Goal: Task Accomplishment & Management: Complete application form

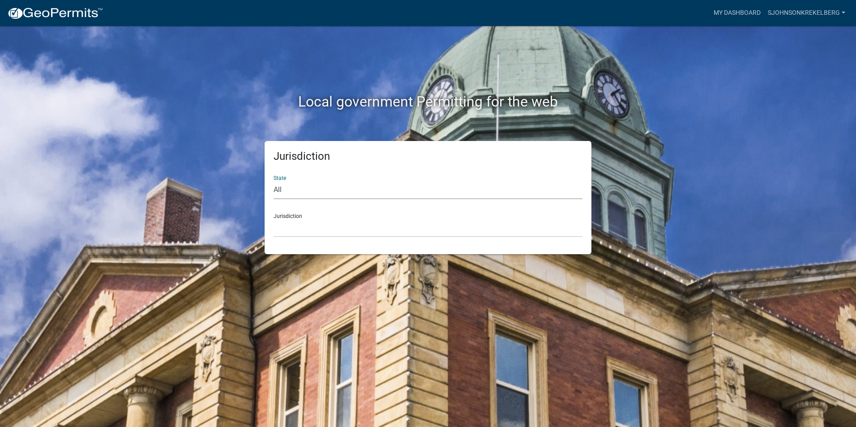
click at [287, 190] on select "All [US_STATE] [US_STATE] [US_STATE] [US_STATE] [US_STATE] [US_STATE] [US_STATE…" at bounding box center [427, 190] width 309 height 18
select select "[US_STATE]"
click at [273, 181] on select "All [US_STATE] [US_STATE] [US_STATE] [US_STATE] [US_STATE] [US_STATE] [US_STATE…" at bounding box center [427, 190] width 309 height 18
click at [305, 225] on select "[GEOGRAPHIC_DATA], [US_STATE] [GEOGRAPHIC_DATA], [US_STATE] [GEOGRAPHIC_DATA], …" at bounding box center [427, 228] width 309 height 18
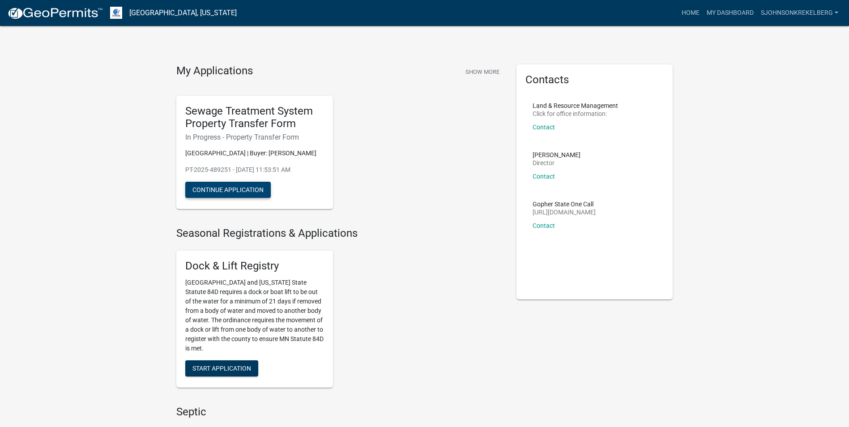
click at [236, 192] on button "Continue Application" at bounding box center [227, 190] width 85 height 16
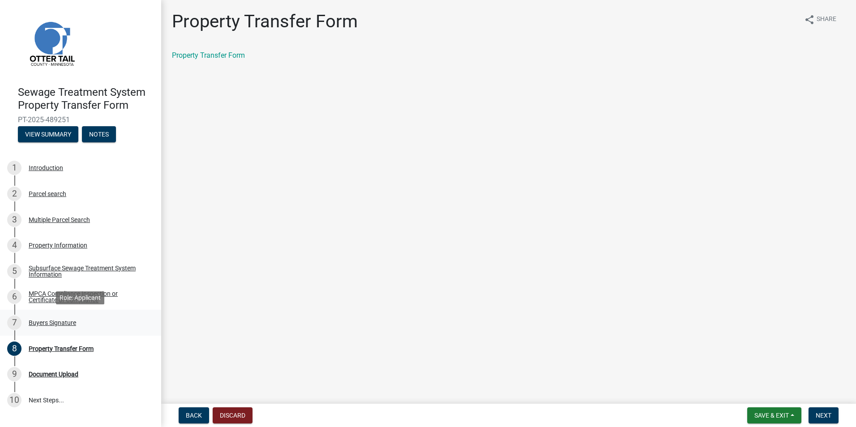
click at [38, 324] on div "Buyers Signature" at bounding box center [52, 323] width 47 height 6
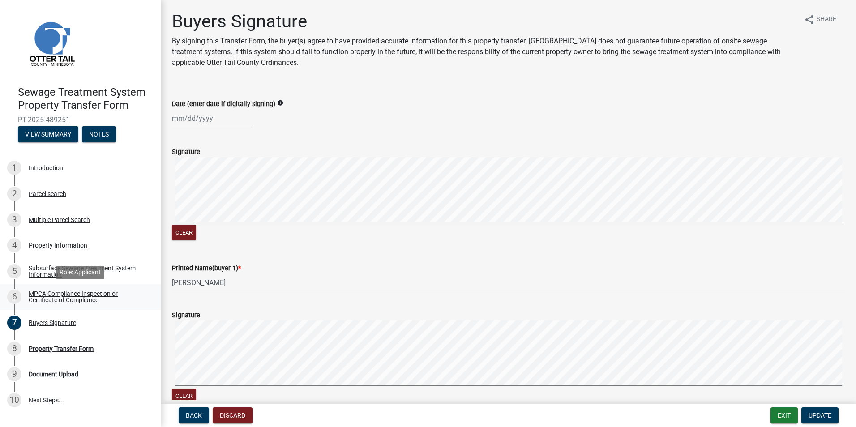
click at [42, 298] on div "MPCA Compliance Inspection or Certificate of Compliance" at bounding box center [88, 296] width 118 height 13
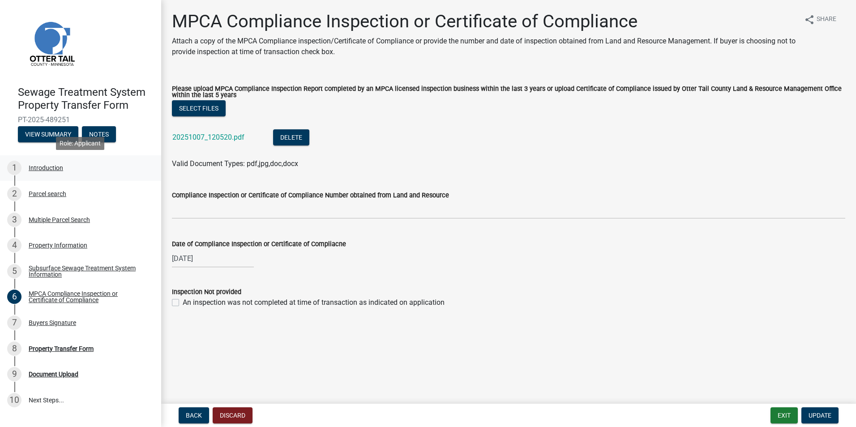
click at [45, 168] on div "Introduction" at bounding box center [46, 168] width 34 height 6
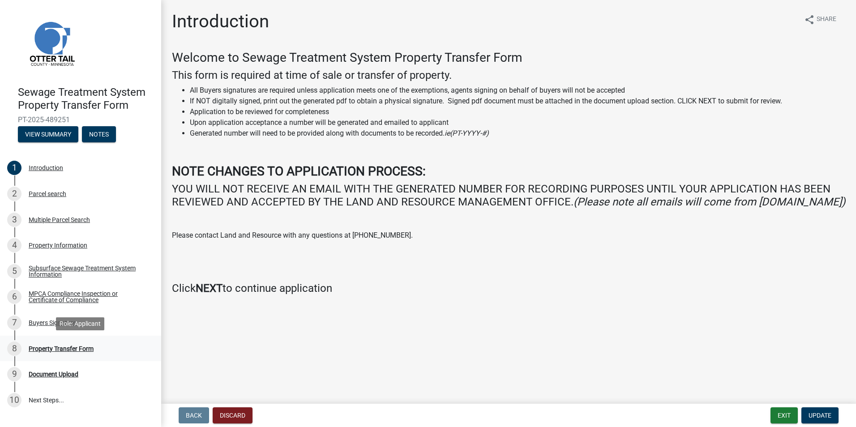
click at [37, 349] on div "Property Transfer Form" at bounding box center [61, 349] width 65 height 6
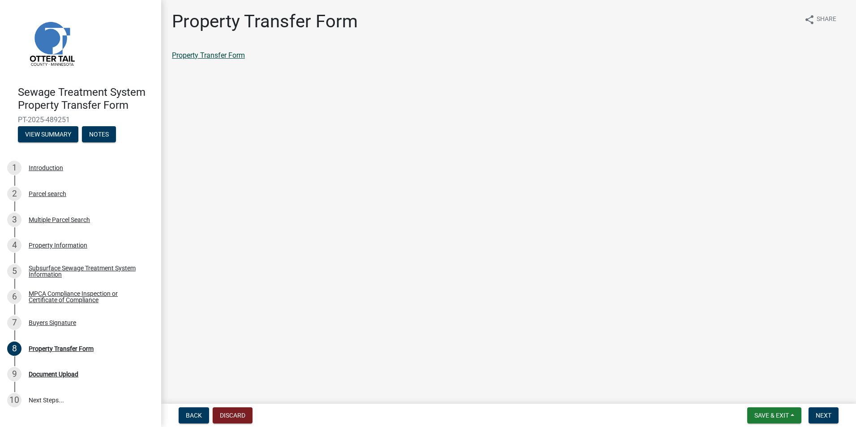
click at [206, 55] on link "Property Transfer Form" at bounding box center [208, 55] width 73 height 9
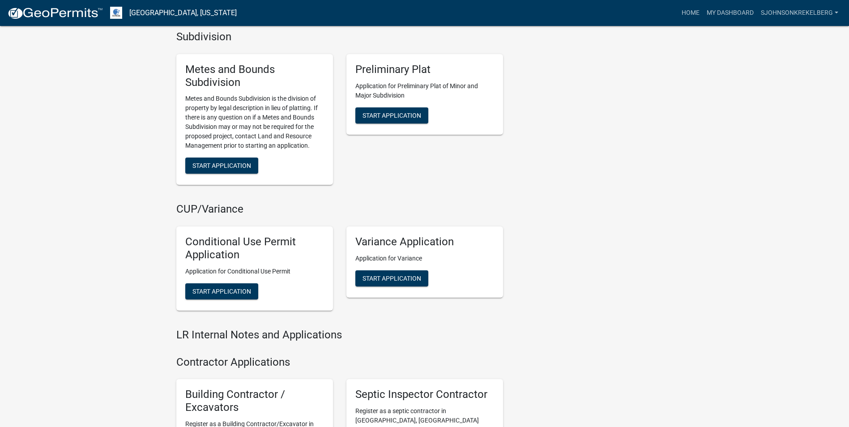
scroll to position [1167, 0]
